Goal: Task Accomplishment & Management: Manage account settings

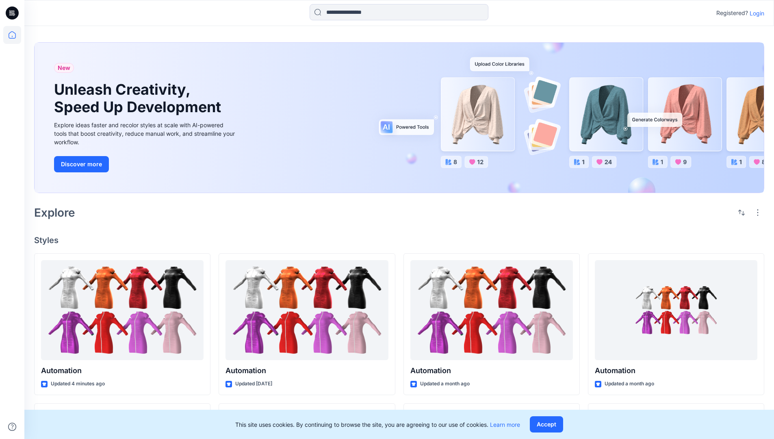
click at [755, 13] on p "Login" at bounding box center [757, 13] width 15 height 9
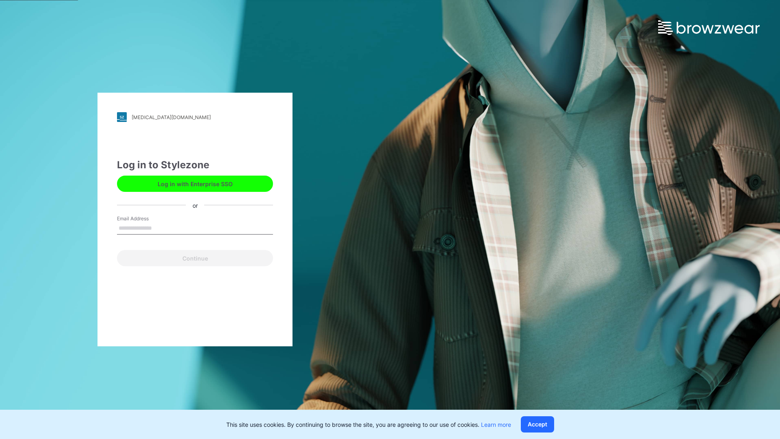
click at [160, 227] on input "Email Address" at bounding box center [195, 228] width 156 height 12
type input "**********"
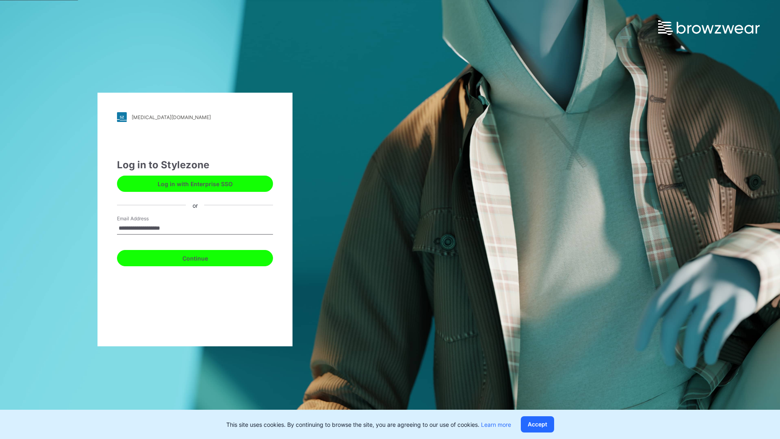
click at [204, 257] on button "Continue" at bounding box center [195, 258] width 156 height 16
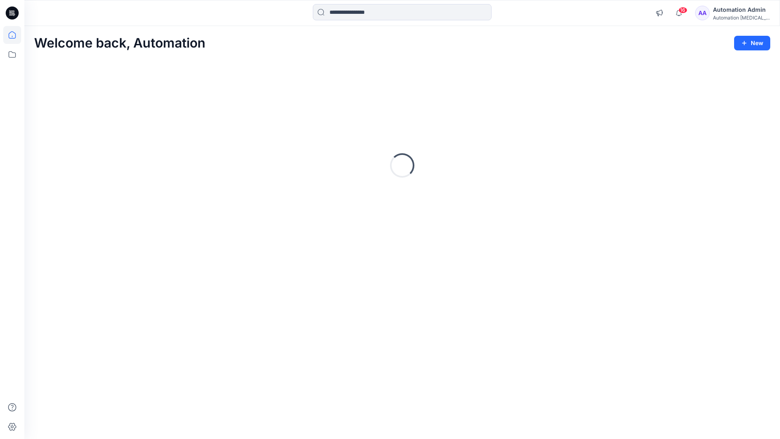
click at [15, 35] on icon at bounding box center [12, 34] width 7 height 7
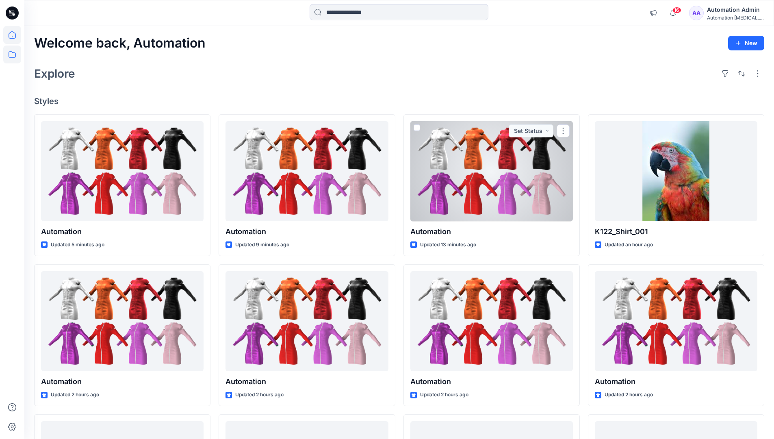
click at [14, 54] on icon at bounding box center [12, 54] width 18 height 18
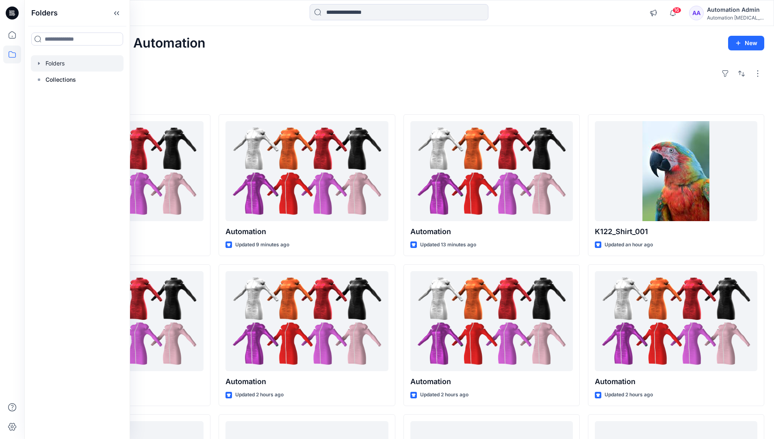
click at [61, 65] on div at bounding box center [77, 63] width 93 height 16
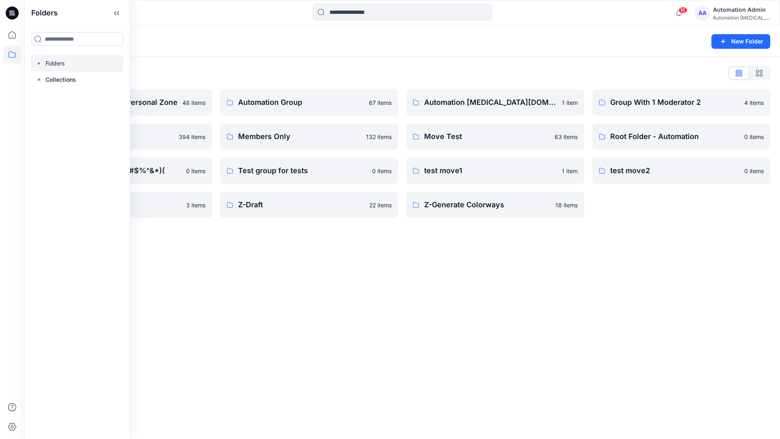
click at [290, 317] on div "Folders New Folder Folders List Automation Admin's Personal Zone 48 items membe…" at bounding box center [402, 232] width 756 height 413
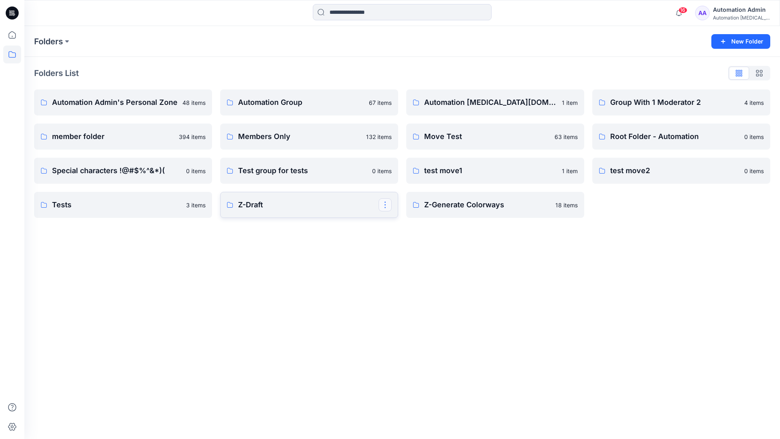
click at [383, 206] on button "button" at bounding box center [385, 204] width 13 height 13
click at [403, 225] on p "Edit" at bounding box center [400, 223] width 10 height 9
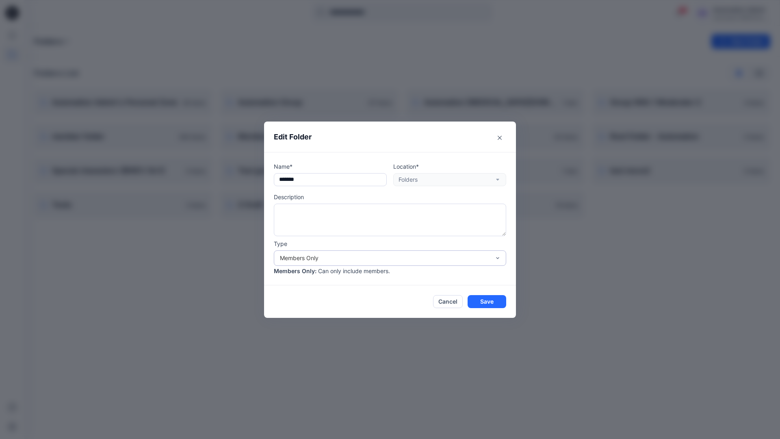
click at [406, 259] on div "Members Only" at bounding box center [385, 257] width 210 height 9
click at [359, 308] on div "Public" at bounding box center [389, 304] width 229 height 14
click at [478, 303] on button "Save" at bounding box center [487, 301] width 39 height 13
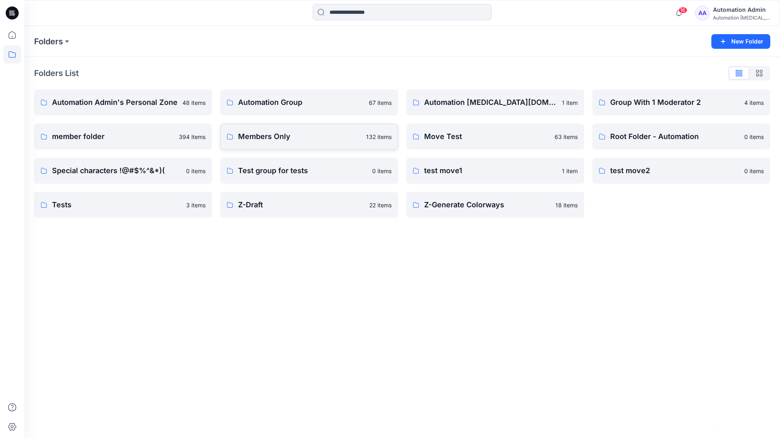
click at [348, 141] on p "Members Only" at bounding box center [299, 136] width 123 height 11
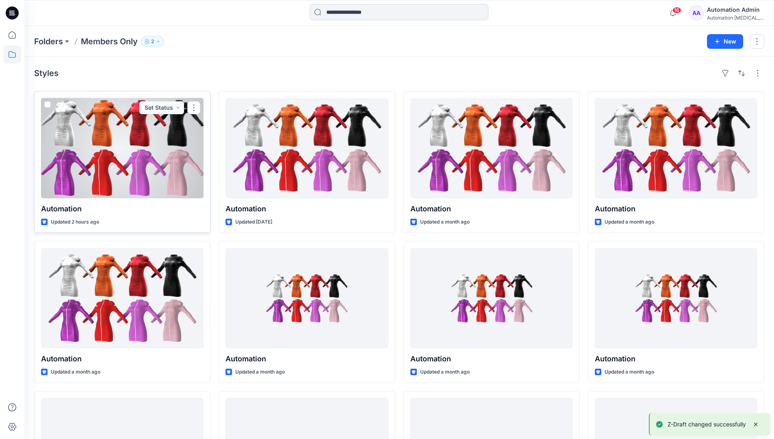
click at [47, 105] on span at bounding box center [47, 104] width 6 height 6
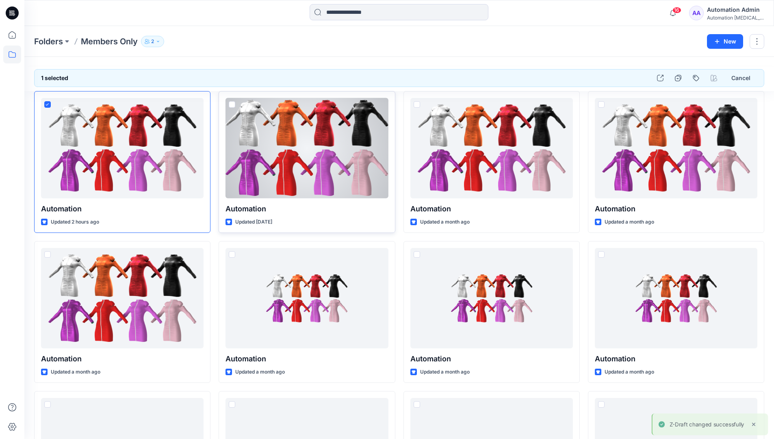
click at [231, 105] on span at bounding box center [232, 104] width 6 height 6
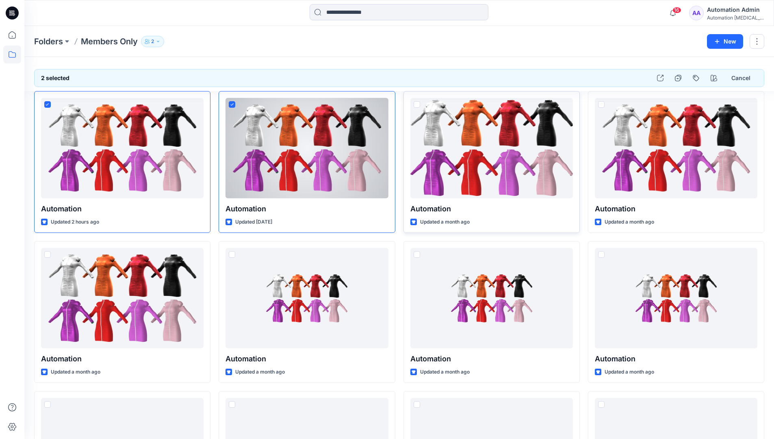
click at [416, 104] on span at bounding box center [417, 104] width 6 height 6
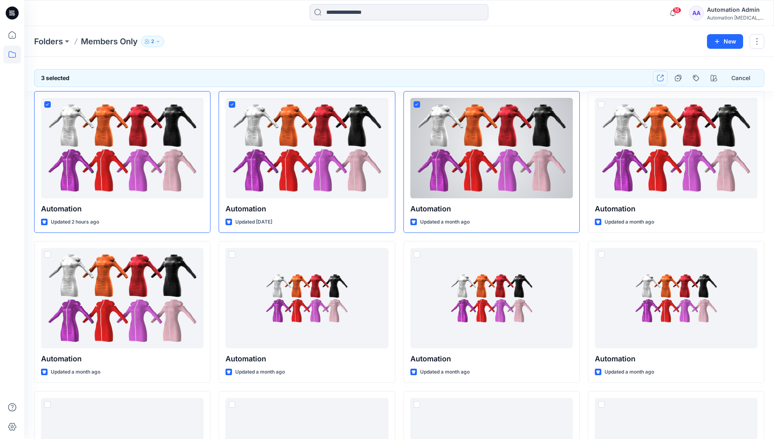
click at [662, 80] on icon "button" at bounding box center [660, 78] width 6 height 6
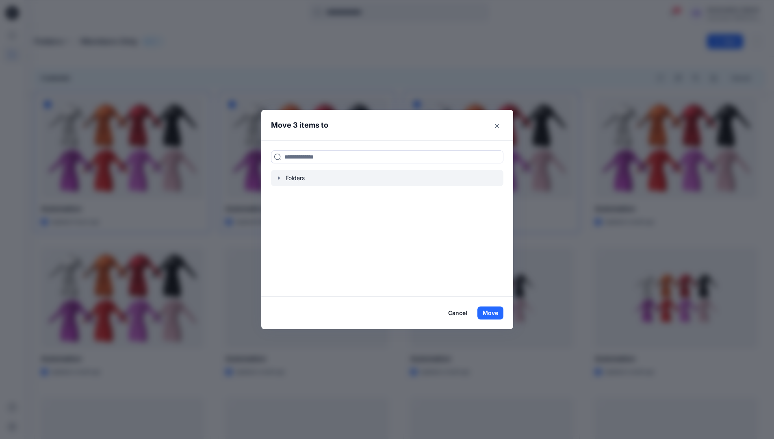
click at [279, 178] on icon "button" at bounding box center [279, 177] width 2 height 3
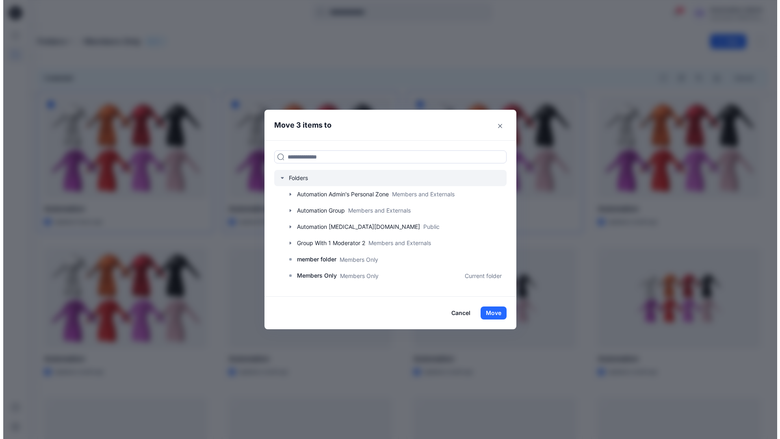
scroll to position [143, 0]
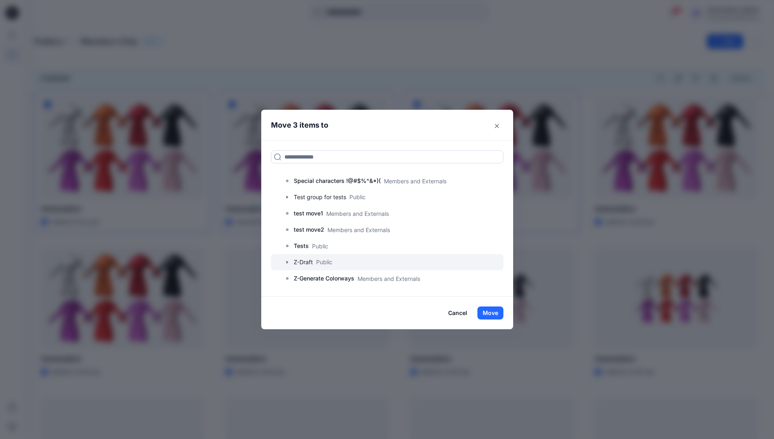
click at [324, 263] on div at bounding box center [387, 262] width 232 height 16
click at [494, 314] on button "Move" at bounding box center [490, 312] width 26 height 13
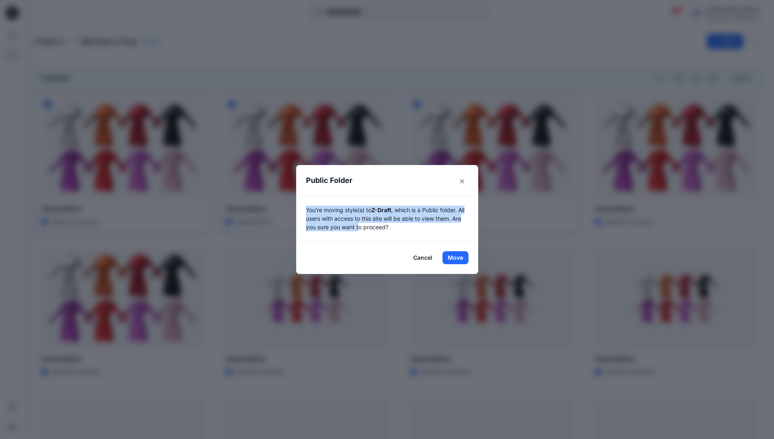
drag, startPoint x: 494, startPoint y: 314, endPoint x: 363, endPoint y: 229, distance: 156.5
click at [363, 229] on p "You're moving style(s) to Z-Draft , which is a Public folder. All users with ac…" at bounding box center [387, 219] width 162 height 26
click at [458, 258] on button "Move" at bounding box center [455, 257] width 26 height 13
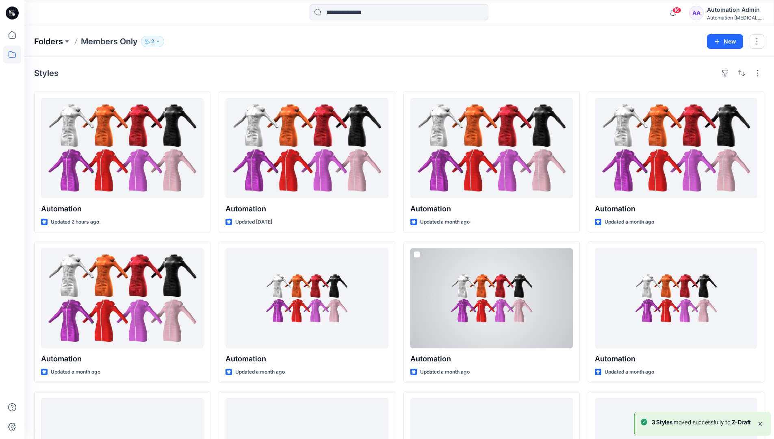
click at [49, 42] on p "Folders" at bounding box center [48, 41] width 29 height 11
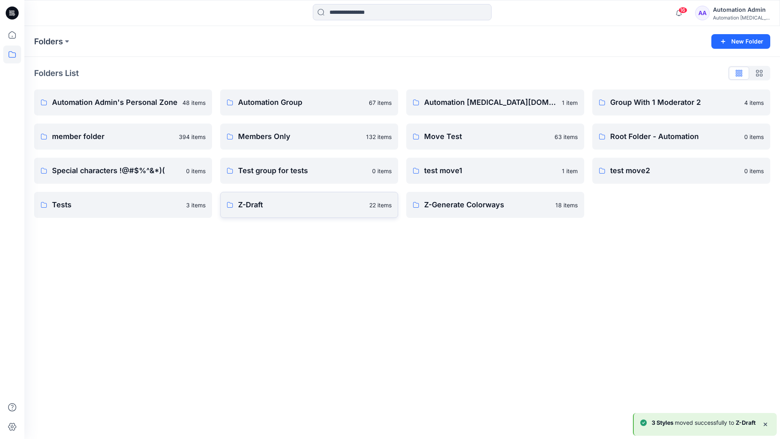
click at [261, 201] on p "Z-Draft" at bounding box center [301, 204] width 126 height 11
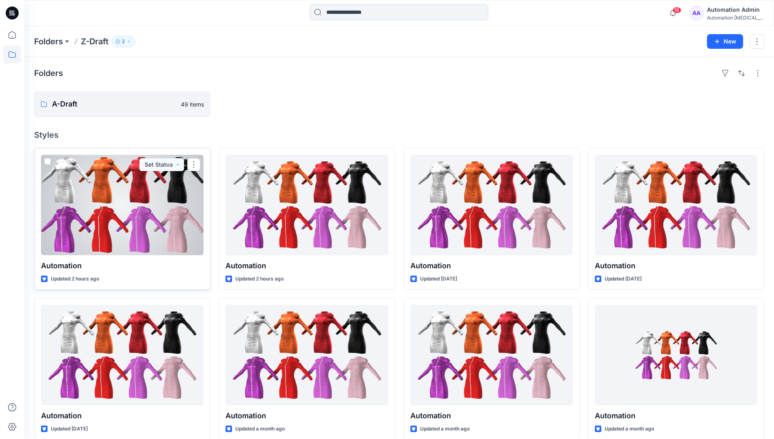
click at [47, 162] on span at bounding box center [47, 161] width 6 height 6
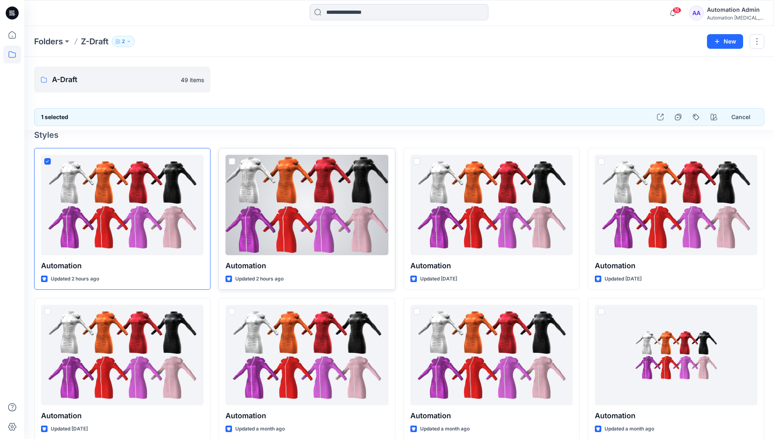
click at [233, 162] on span at bounding box center [232, 161] width 6 height 6
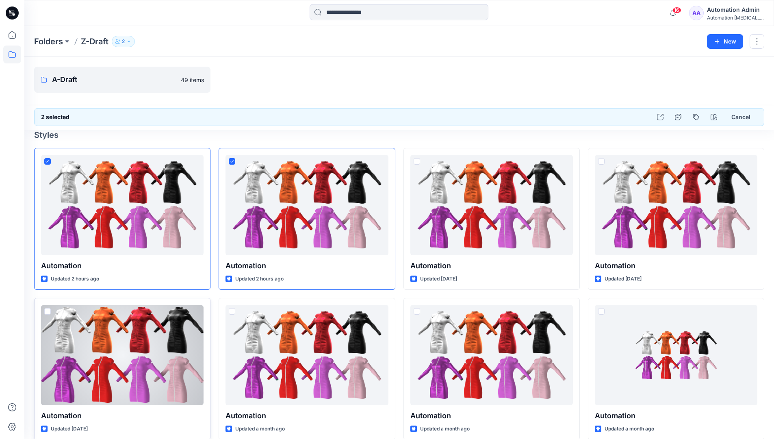
click at [48, 312] on span at bounding box center [47, 311] width 6 height 6
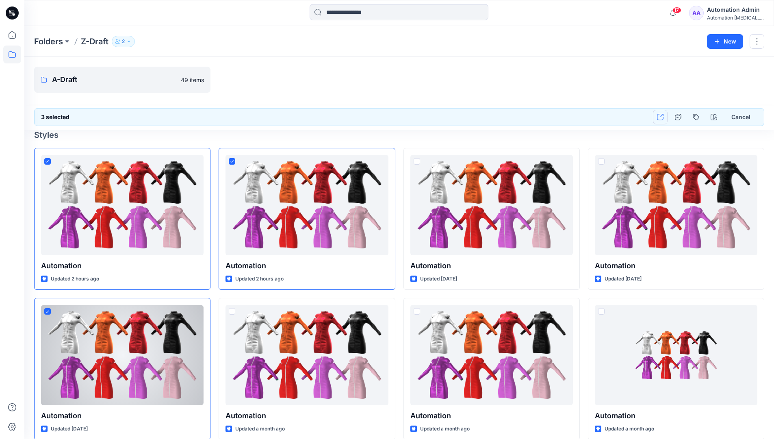
click at [659, 117] on icon "button" at bounding box center [660, 117] width 6 height 6
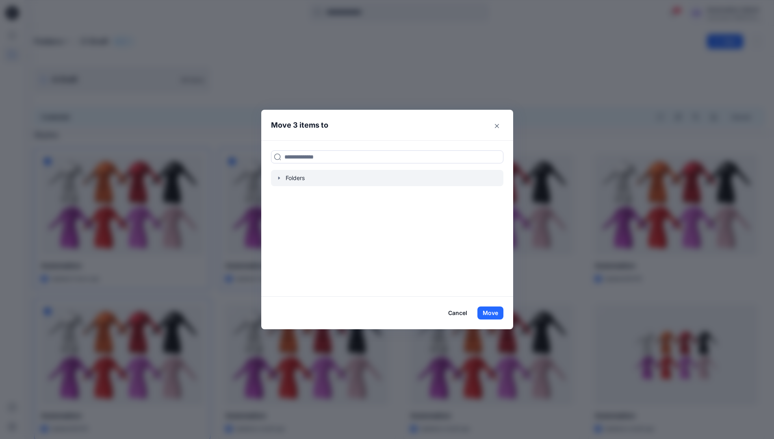
click at [279, 177] on icon "button" at bounding box center [279, 177] width 2 height 3
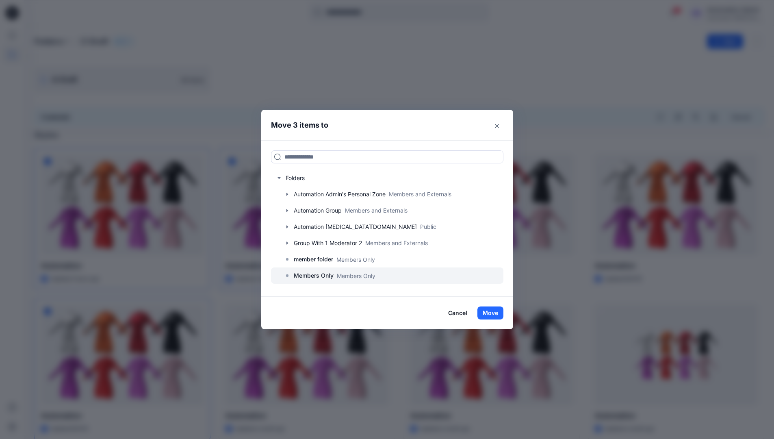
click at [321, 276] on p "Members Only" at bounding box center [314, 276] width 40 height 10
click at [488, 311] on button "Move" at bounding box center [490, 312] width 26 height 13
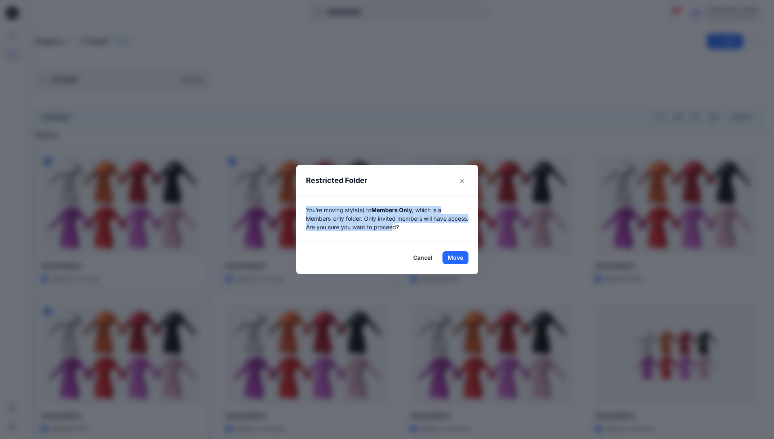
drag, startPoint x: 488, startPoint y: 311, endPoint x: 419, endPoint y: 233, distance: 104.4
click at [419, 233] on div "You're moving style(s) to Members Only , which is a Members-only folder. Only i…" at bounding box center [387, 218] width 182 height 46
click at [458, 258] on button "Move" at bounding box center [455, 257] width 26 height 13
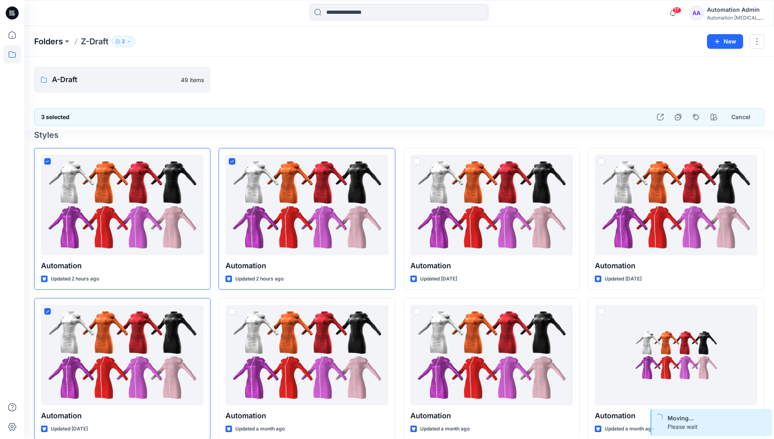
click at [45, 41] on p "Folders" at bounding box center [48, 41] width 29 height 11
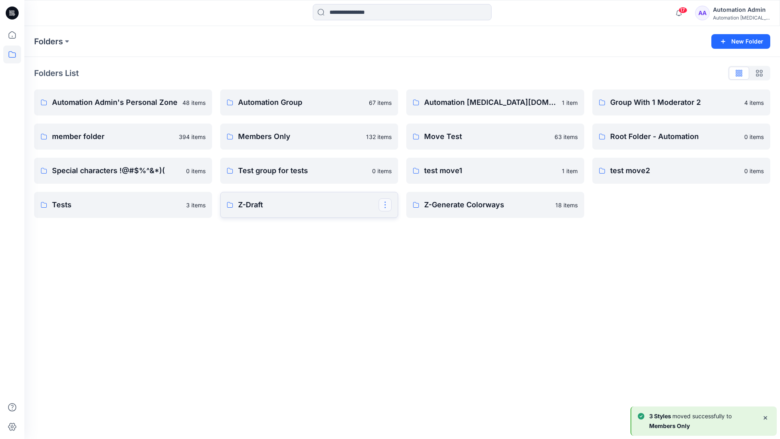
click at [386, 201] on button "button" at bounding box center [385, 204] width 13 height 13
click at [414, 226] on button "Edit" at bounding box center [424, 223] width 88 height 15
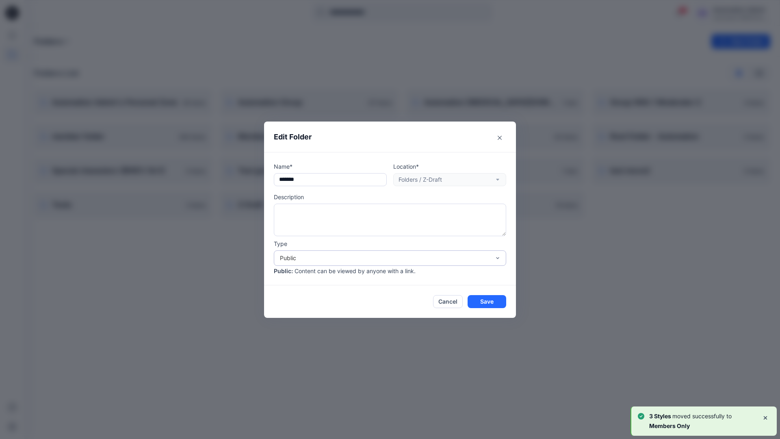
click at [304, 256] on div "Public" at bounding box center [385, 257] width 210 height 9
click at [303, 277] on div "Members Only" at bounding box center [389, 276] width 229 height 14
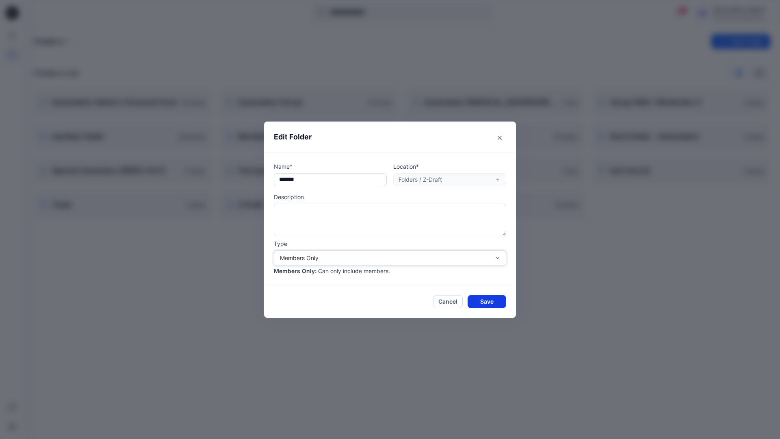
click at [483, 300] on button "Save" at bounding box center [487, 301] width 39 height 13
click at [728, 13] on div "Automation Admin" at bounding box center [741, 10] width 57 height 10
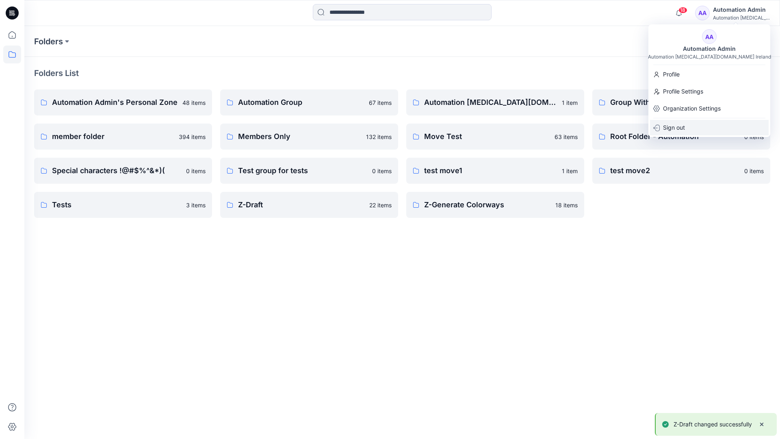
click at [685, 126] on div "Sign out" at bounding box center [709, 127] width 119 height 15
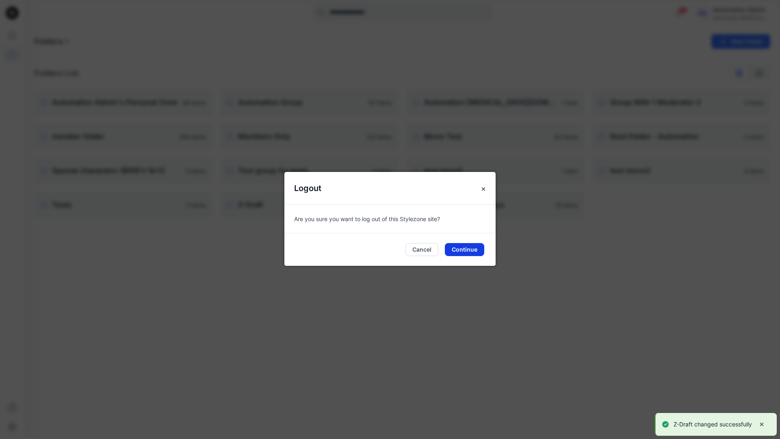
click at [479, 251] on button "Continue" at bounding box center [464, 249] width 39 height 13
